Goal: Check status: Check status

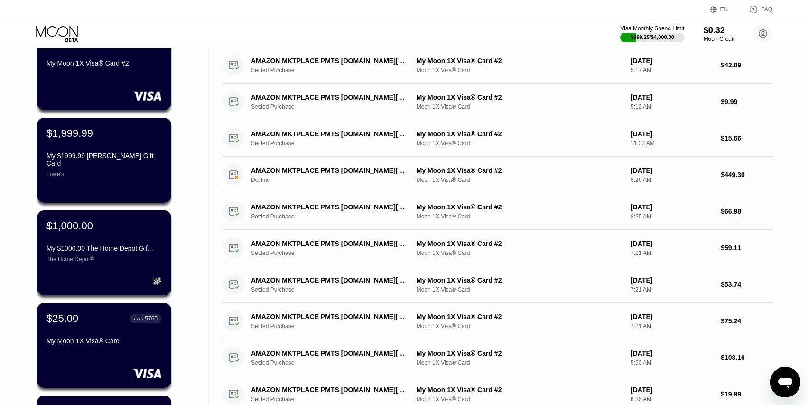
scroll to position [95, 0]
click at [323, 175] on div "AMAZON MKTPLACE PMTS Amzn.com/billUS Decline" at bounding box center [334, 174] width 167 height 17
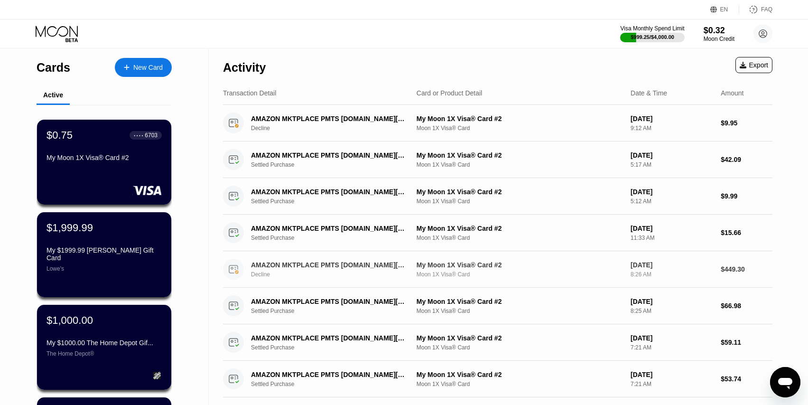
click at [338, 271] on div "AMAZON MKTPLACE PMTS Amzn.com/billUS Decline" at bounding box center [334, 269] width 167 height 17
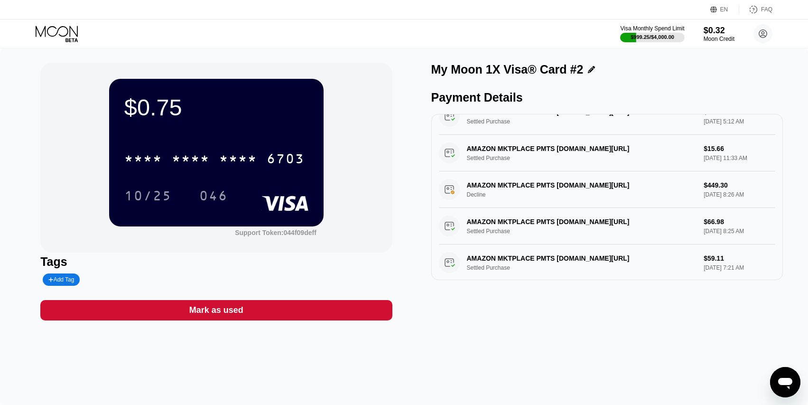
scroll to position [95, 0]
click at [704, 311] on div "My Moon 1X Visa® Card #2 Payment Details AMAZON MKTPLACE PMTS Amzn.com/billUS D…" at bounding box center [607, 192] width 352 height 258
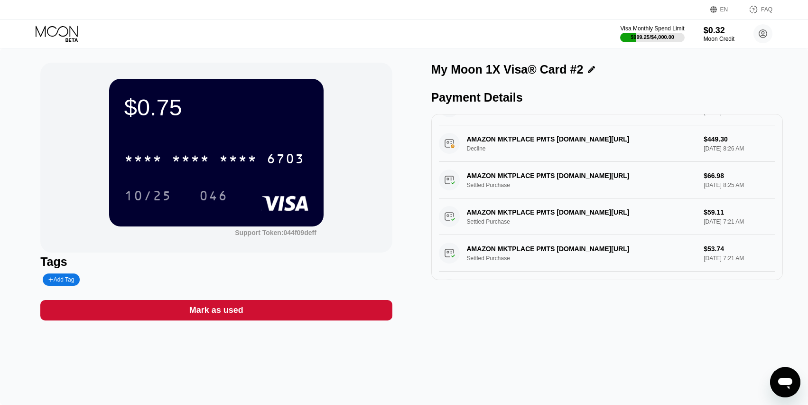
click at [653, 325] on div "$0.75 * * * * * * * * * * * * 6703 10/25 046 Support Token: 044f09deff Tags Add…" at bounding box center [404, 226] width 808 height 356
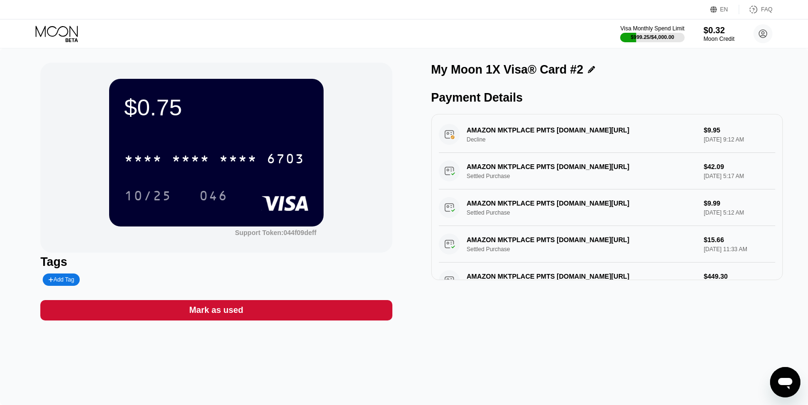
scroll to position [0, 0]
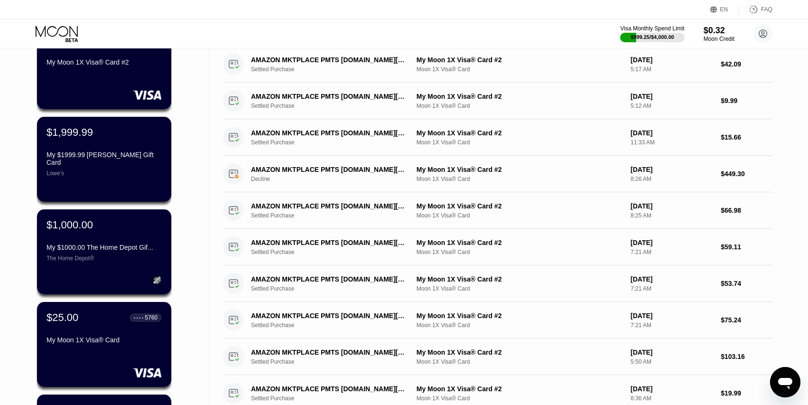
scroll to position [95, 0]
